Goal: Transaction & Acquisition: Purchase product/service

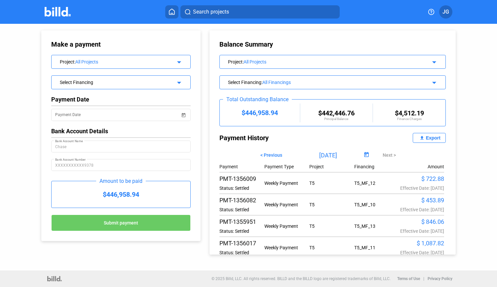
click at [443, 14] on span "JG" at bounding box center [446, 12] width 7 height 8
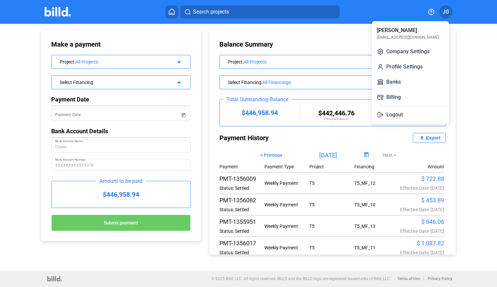
click at [40, 7] on div at bounding box center [248, 143] width 497 height 287
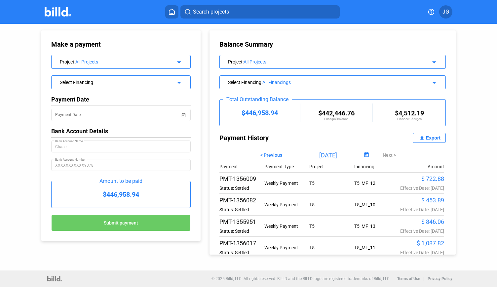
click at [63, 16] on img at bounding box center [58, 12] width 26 height 10
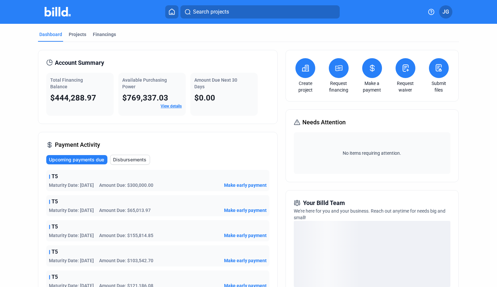
click at [79, 92] on div "Total Financing Balance $444,288.97" at bounding box center [79, 94] width 67 height 43
click at [370, 70] on icon at bounding box center [372, 68] width 4 height 7
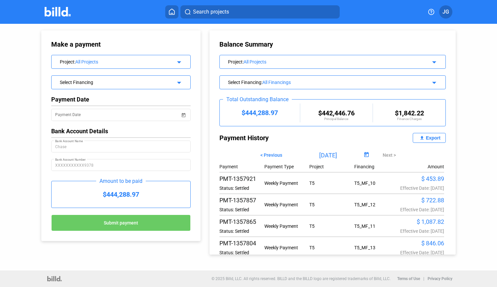
click at [142, 221] on button "Submit payment" at bounding box center [120, 223] width 139 height 17
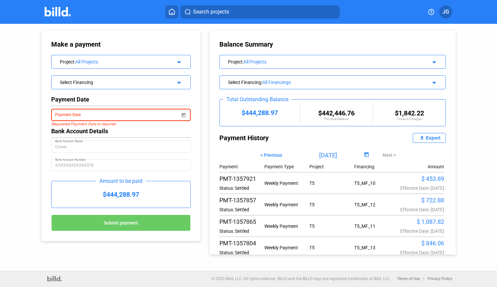
click at [184, 115] on span "Open calendar" at bounding box center [184, 111] width 16 height 16
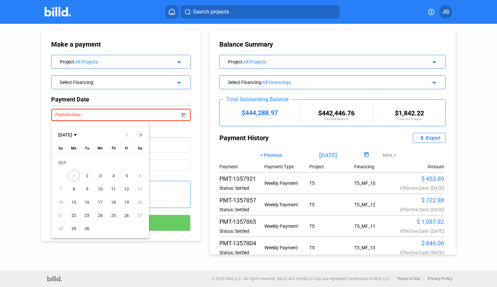
click at [85, 177] on span "2" at bounding box center [87, 176] width 12 height 12
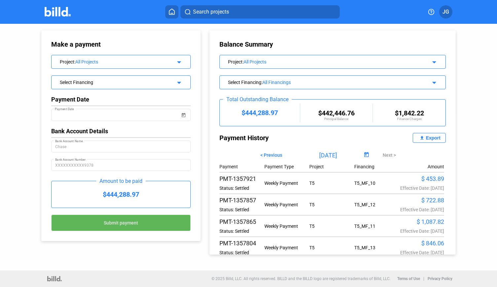
click at [102, 221] on button "Submit payment" at bounding box center [120, 223] width 139 height 17
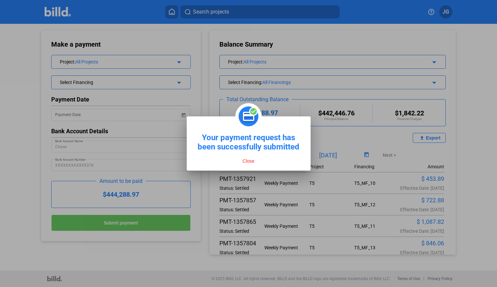
click at [248, 162] on button "Close" at bounding box center [249, 161] width 16 height 6
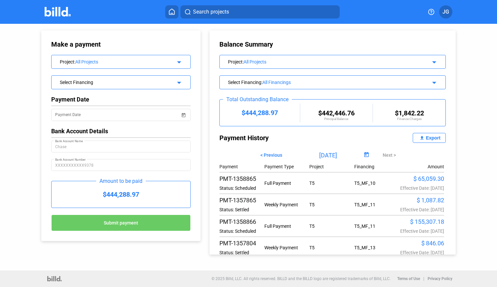
drag, startPoint x: 442, startPoint y: 197, endPoint x: 442, endPoint y: 193, distance: 4.7
click at [442, 193] on div "Payment Payment Type Project Financing Amount PMT-1358865 Status: Scheduled Ful…" at bounding box center [333, 210] width 227 height 99
drag, startPoint x: 413, startPoint y: 178, endPoint x: 426, endPoint y: 244, distance: 67.1
click at [426, 244] on div "Payment Payment Type Project Financing Amount PMT-1358865 Status: Scheduled Ful…" at bounding box center [333, 210] width 227 height 99
click at [426, 234] on div "Effective Date: [DATE]" at bounding box center [421, 230] width 45 height 5
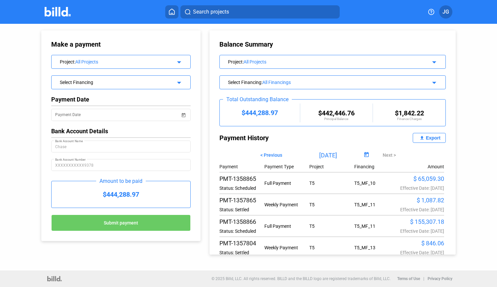
drag, startPoint x: 270, startPoint y: 115, endPoint x: 243, endPoint y: 115, distance: 26.1
click at [243, 115] on div "$444,288.97" at bounding box center [260, 113] width 80 height 8
